Goal: Task Accomplishment & Management: Manage account settings

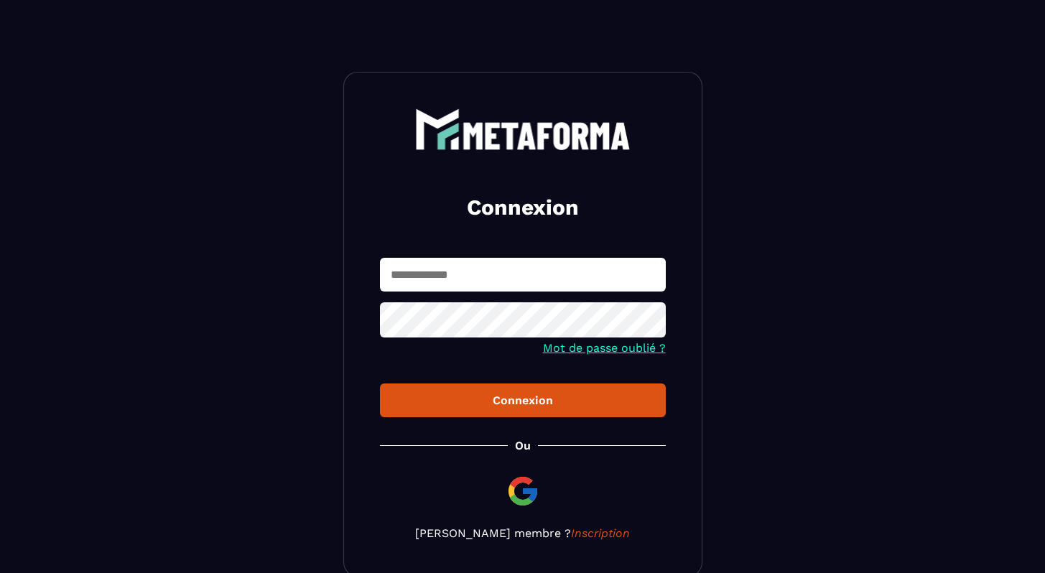
type input "**********"
click at [468, 416] on button "Connexion" at bounding box center [523, 401] width 286 height 34
